Goal: Information Seeking & Learning: Learn about a topic

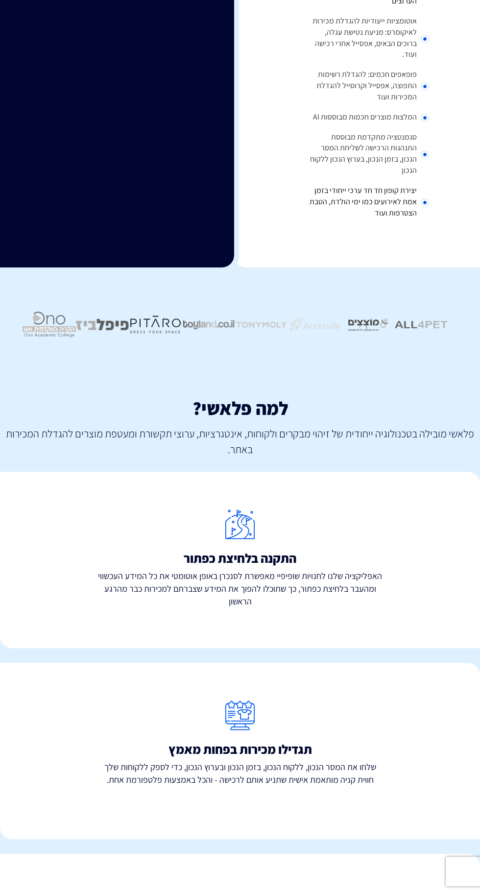
scroll to position [466, 0]
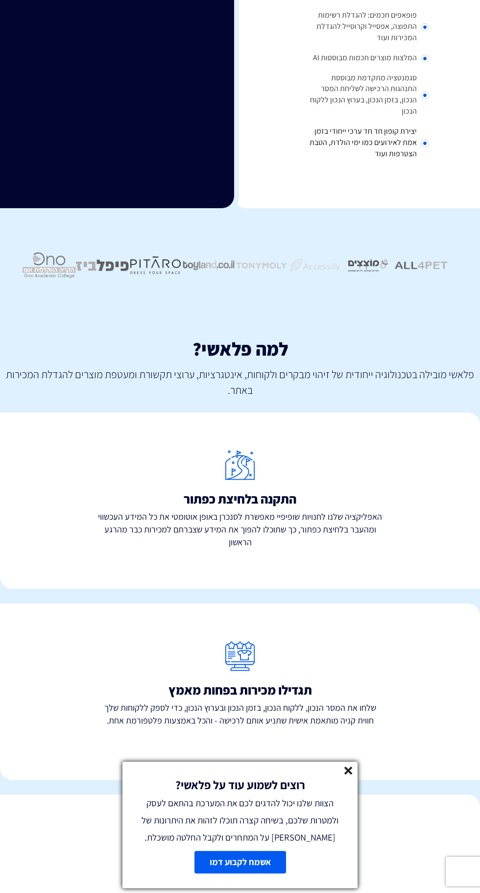
click at [350, 774] on line at bounding box center [348, 770] width 7 height 7
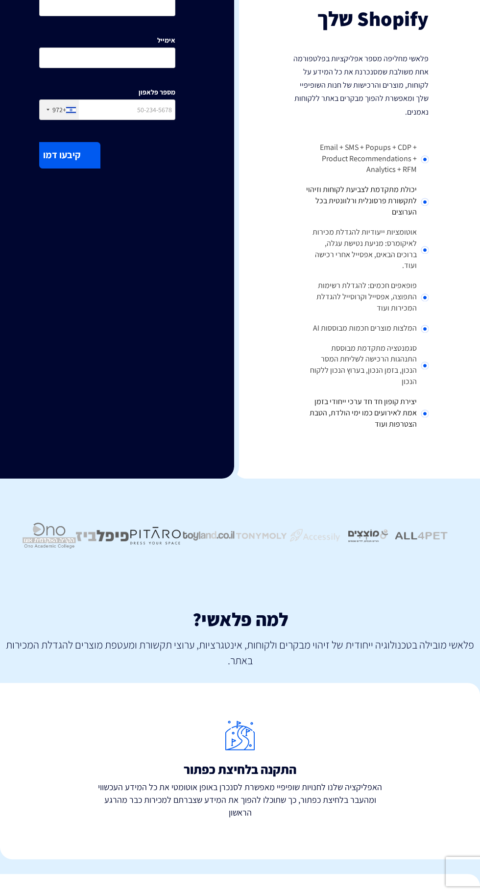
scroll to position [0, 0]
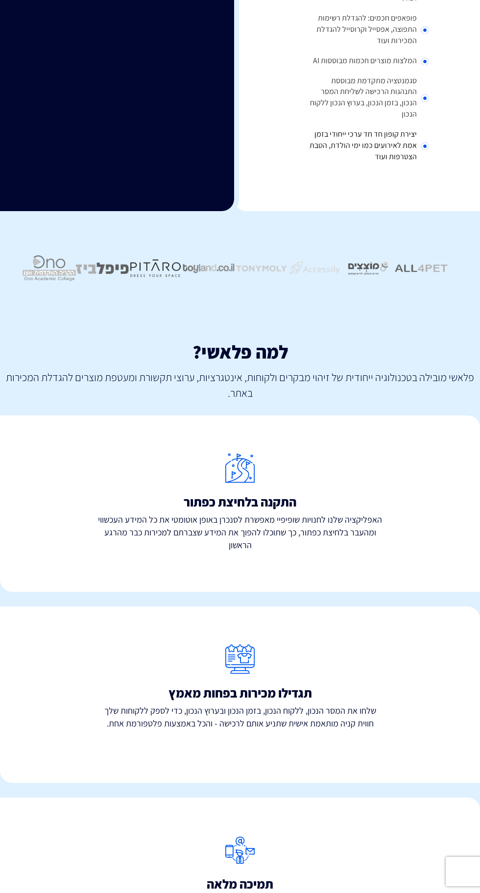
scroll to position [466, 0]
